Goal: Information Seeking & Learning: Compare options

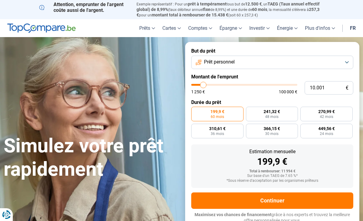
type input "10000"
radio input "true"
type input "14.750"
type input "14750"
type input "15.250"
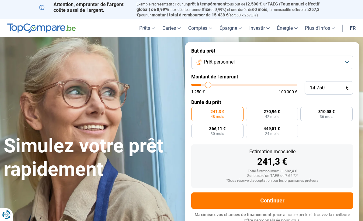
type input "15250"
type input "15.500"
type input "15500"
type input "15.750"
type input "15750"
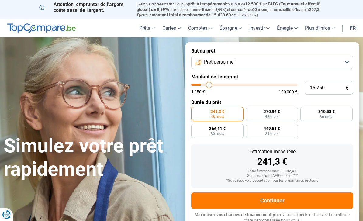
type input "16.000"
type input "16000"
type input "16.250"
type input "16250"
type input "16.500"
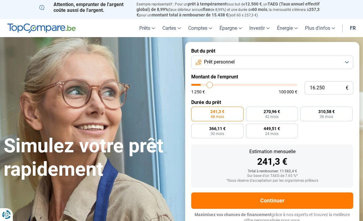
type input "16500"
type input "17.250"
type input "17250"
type input "17.750"
type input "17750"
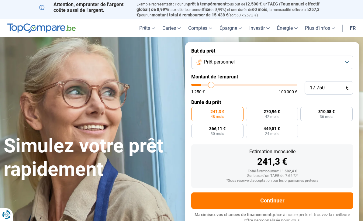
type input "18.000"
type input "18000"
type input "18.500"
type input "18500"
type input "18.750"
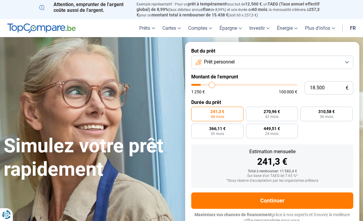
type input "18750"
type input "19.000"
type input "19000"
type input "19.250"
type input "19250"
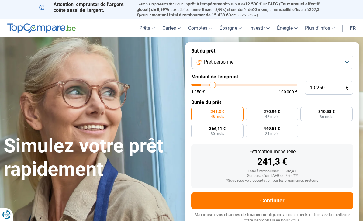
type input "19.500"
type input "19500"
type input "20.000"
type input "20000"
type input "20.250"
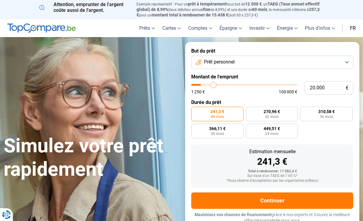
type input "20250"
type input "20.500"
type input "20500"
type input "20.750"
type input "20750"
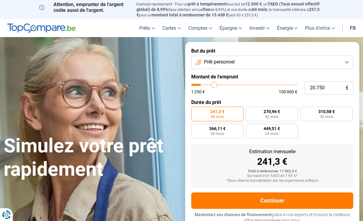
type input "21.000"
type input "21000"
type input "21.500"
type input "21500"
type input "21.750"
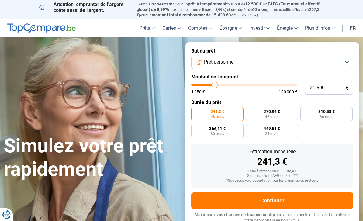
type input "21750"
type input "22.000"
type input "22000"
type input "22.250"
type input "22250"
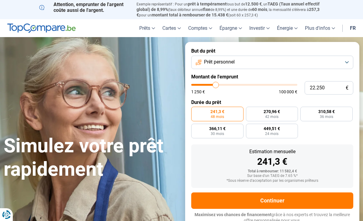
type input "22.500"
type input "22500"
type input "23.000"
type input "23000"
type input "23.250"
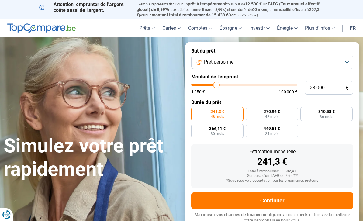
type input "23250"
type input "23.000"
type input "23000"
type input "22.500"
type input "22500"
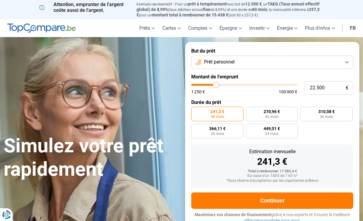
type input "22.250"
type input "22250"
type input "22.000"
type input "22000"
type input "21.500"
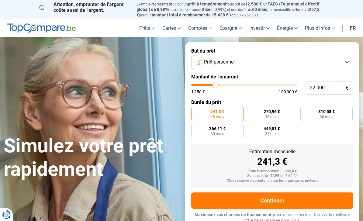
type input "21500"
type input "21.000"
type input "21000"
type input "20.750"
type input "20750"
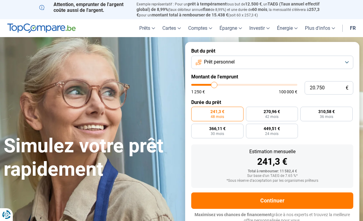
type input "20.250"
type input "20250"
type input "19.500"
type input "19500"
type input "19.250"
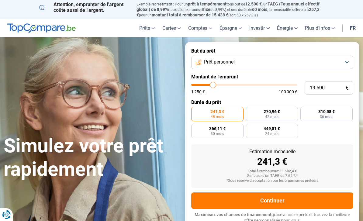
type input "19250"
type input "18.750"
type input "18750"
type input "18.000"
type input "18000"
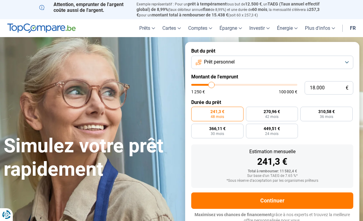
type input "17.500"
type input "17500"
type input "17.250"
type input "17250"
type input "16.500"
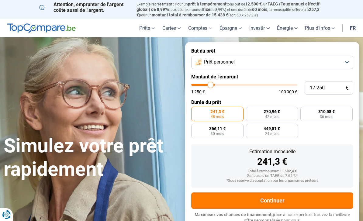
type input "16500"
type input "16.250"
type input "16250"
type input "15.750"
type input "15750"
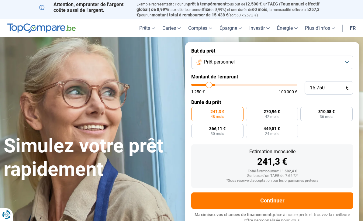
type input "15.250"
type input "15250"
type input "15.000"
type input "15000"
type input "14.500"
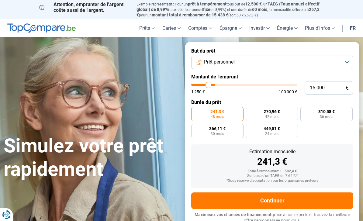
type input "14500"
type input "14.250"
type input "14250"
type input "13.750"
type input "13750"
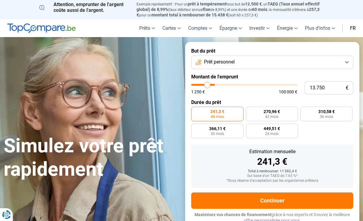
type input "13.500"
type input "13500"
type input "13.250"
type input "13250"
type input "13.000"
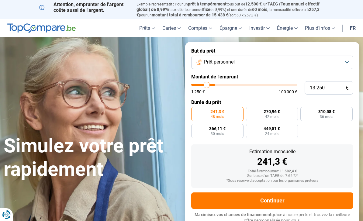
type input "13000"
type input "12.750"
type input "12750"
type input "12.250"
type input "12250"
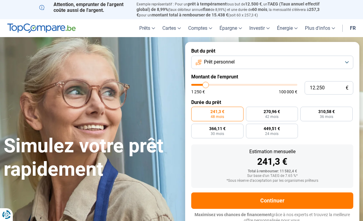
type input "12.000"
type input "12000"
type input "11.750"
type input "11750"
type input "11.500"
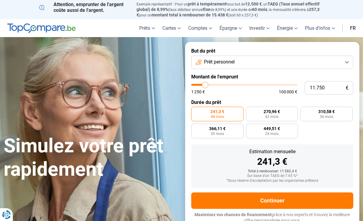
type input "11500"
type input "11.000"
type input "11000"
type input "10.750"
type input "10750"
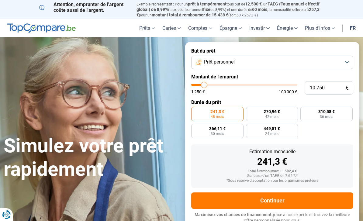
type input "10.500"
type input "10500"
type input "10.250"
type input "10250"
type input "10.000"
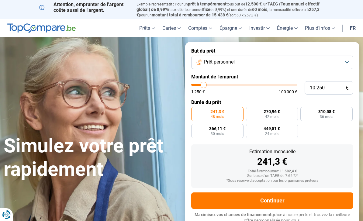
type input "10000"
type input "9.500"
type input "9500"
type input "9.250"
type input "9250"
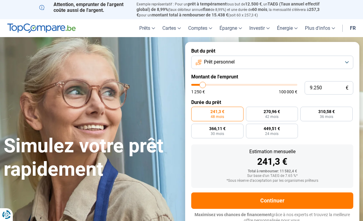
type input "9.000"
type input "9000"
type input "8.750"
type input "8750"
type input "8.500"
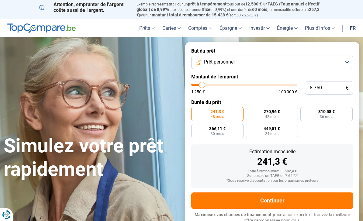
type input "8500"
type input "8.000"
type input "8000"
type input "7.750"
type input "7750"
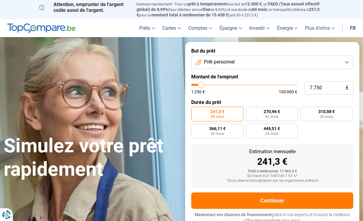
type input "7.500"
type input "7500"
type input "7.250"
type input "7250"
type input "7.000"
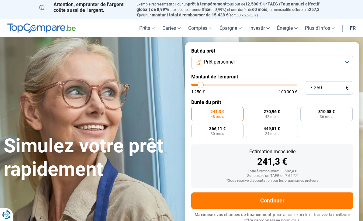
type input "7000"
type input "6.500"
type input "6500"
type input "6.250"
type input "6250"
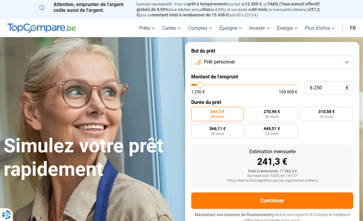
type input "6.000"
type input "6000"
type input "5.750"
type input "5750"
type input "5.250"
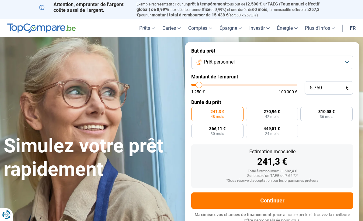
type input "5250"
type input "5.000"
type input "5000"
type input "4.750"
type input "4750"
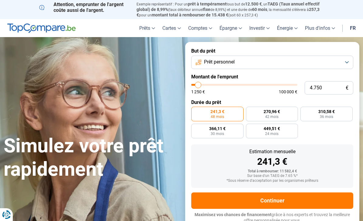
type input "4.500"
type input "4500"
type input "4.250"
type input "4250"
type input "3.750"
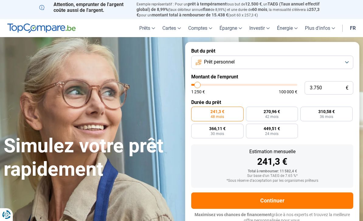
type input "3750"
type input "3.500"
type input "3500"
type input "3.250"
type input "3250"
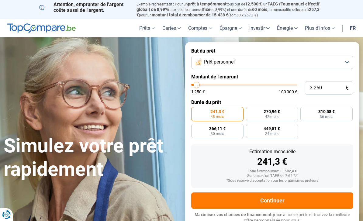
type input "3.000"
type input "3000"
type input "2.750"
type input "2750"
type input "2.250"
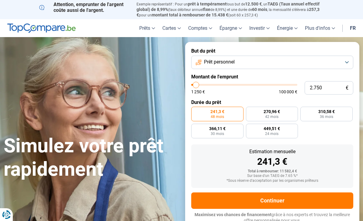
type input "2250"
type input "2.000"
type input "2000"
type input "1.750"
type input "1750"
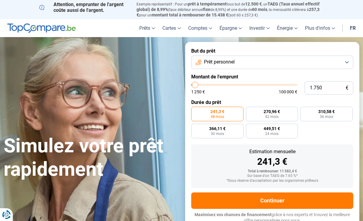
type input "1.500"
type input "1500"
type input "1.250"
type input "1250"
radio input "true"
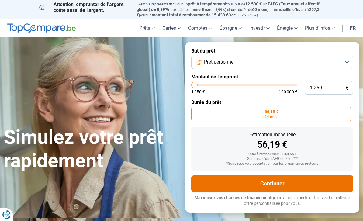
click at [317, 179] on button "Continuer" at bounding box center [272, 183] width 162 height 16
